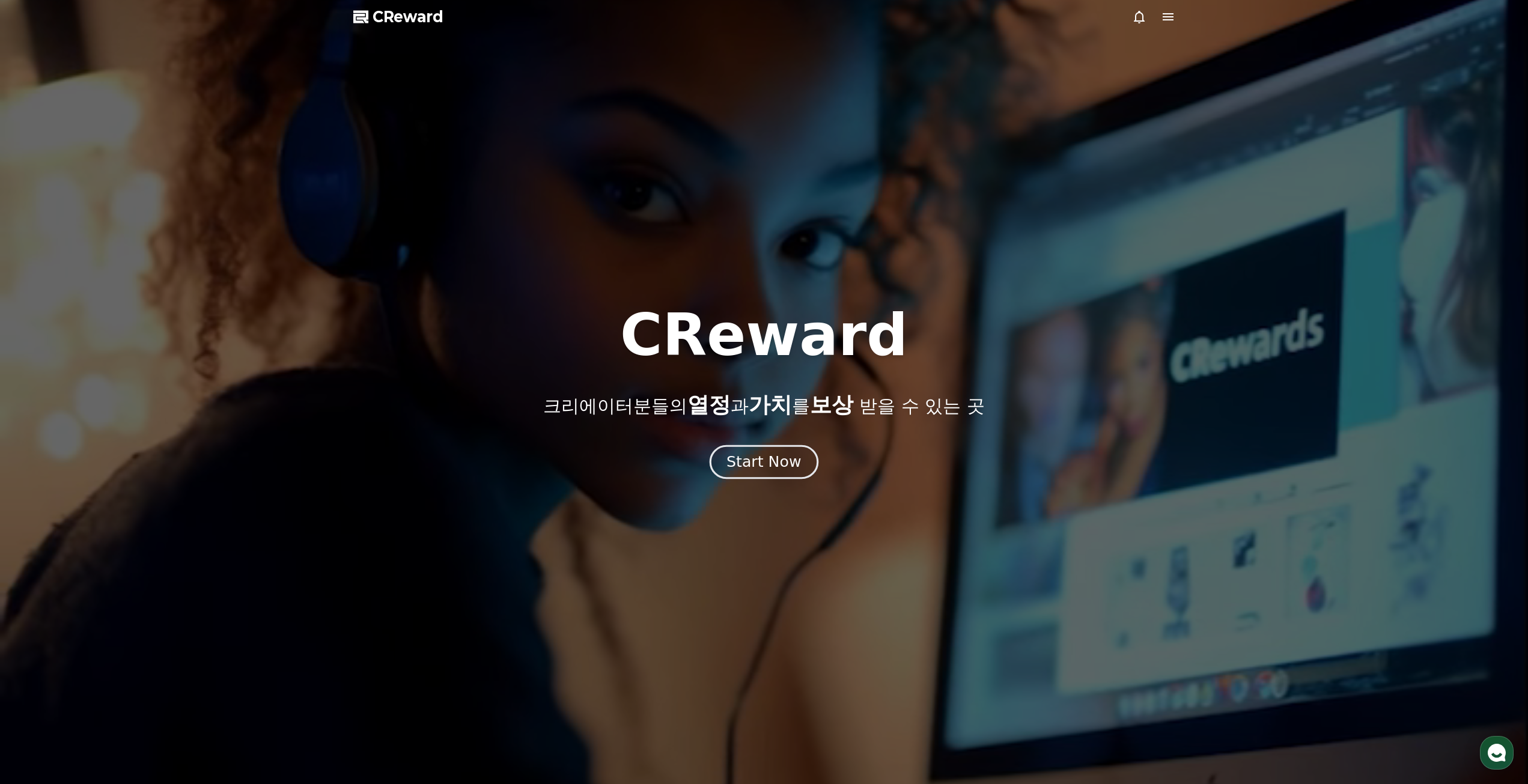
click at [754, 463] on div "Start Now" at bounding box center [764, 462] width 75 height 21
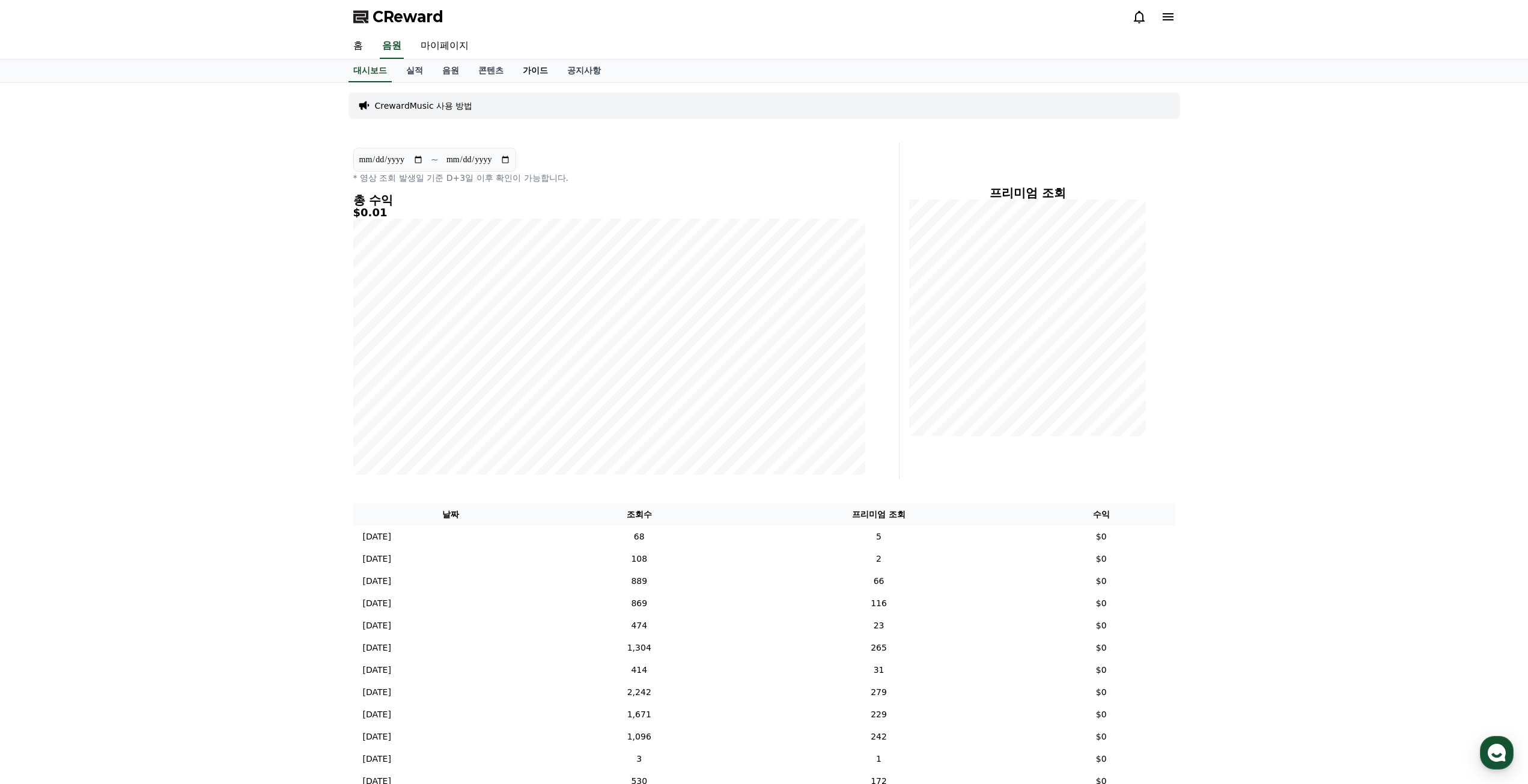
click at [541, 77] on link "가이드" at bounding box center [535, 71] width 45 height 23
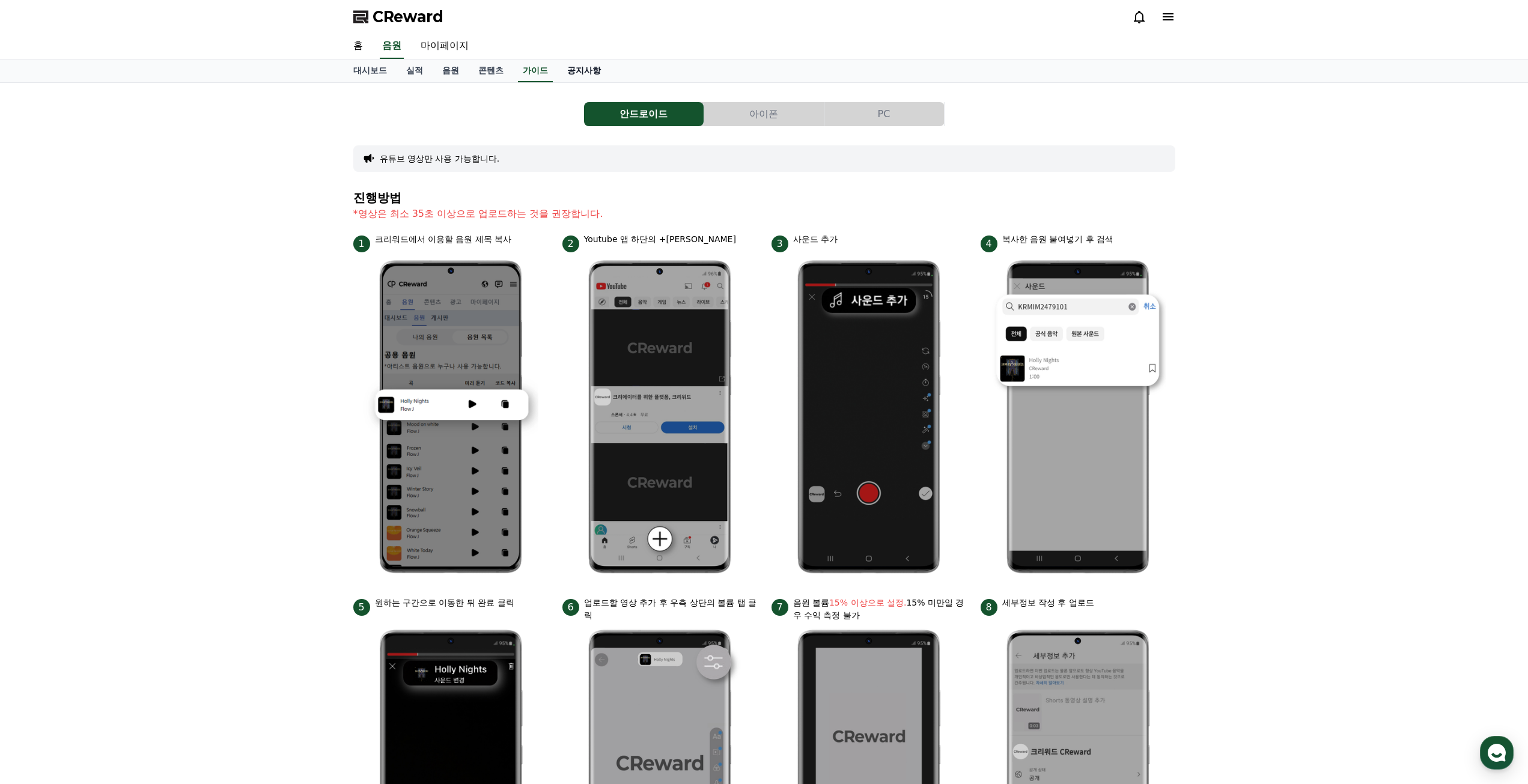
click at [582, 73] on link "공지사항" at bounding box center [583, 71] width 53 height 23
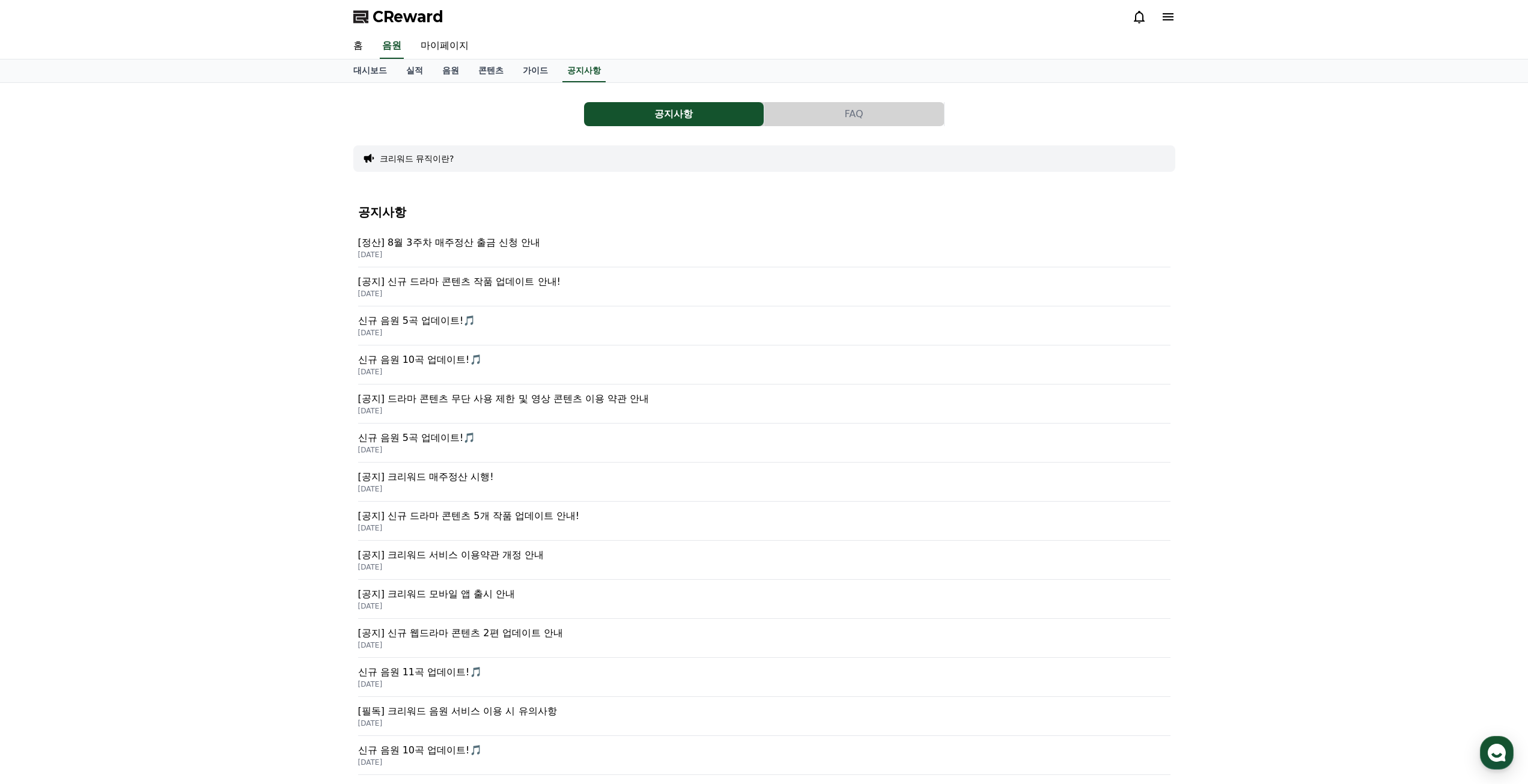
click at [822, 115] on button "FAQ" at bounding box center [854, 114] width 179 height 24
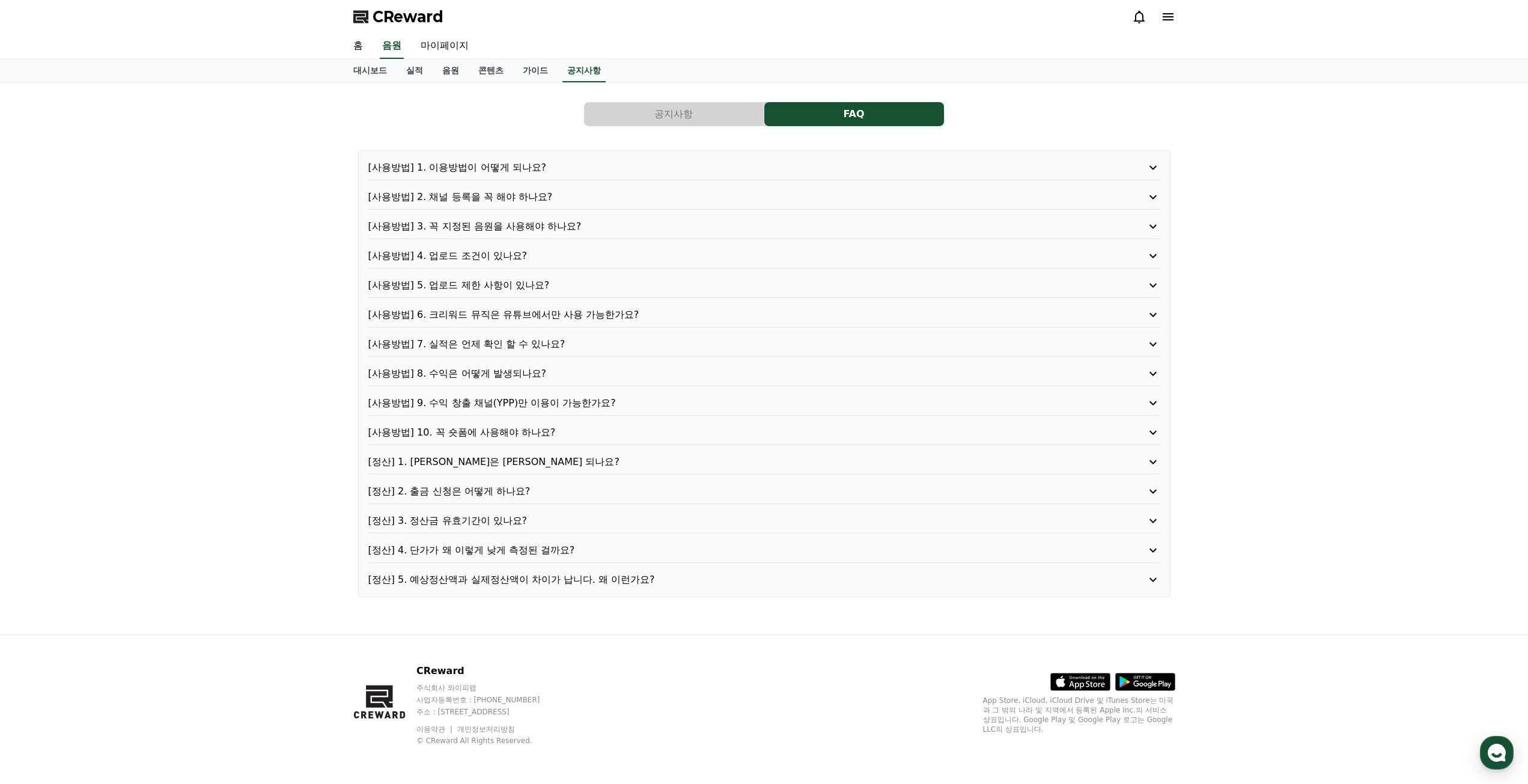
click at [530, 439] on p "[사용방법] 10. 꼭 숏폼에 사용해야 하나요?" at bounding box center [732, 433] width 729 height 14
